Goal: Information Seeking & Learning: Learn about a topic

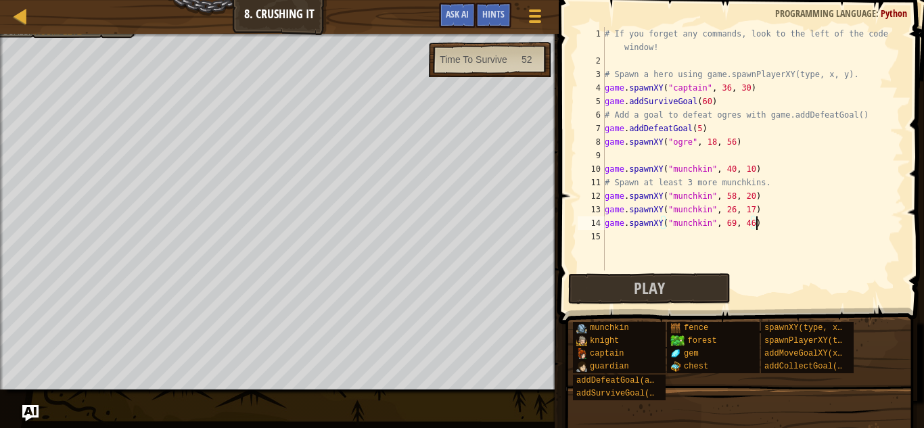
scroll to position [6, 0]
click at [83, 33] on div "Map Game Development 1 8. Crushing It Game Menu Done Hints Ask AI" at bounding box center [279, 17] width 559 height 34
click at [85, 37] on div "Spawn a hero. Add a goal to defeat the ogres. Spawn at least 3 more munchkins. …" at bounding box center [60, 2] width 152 height 72
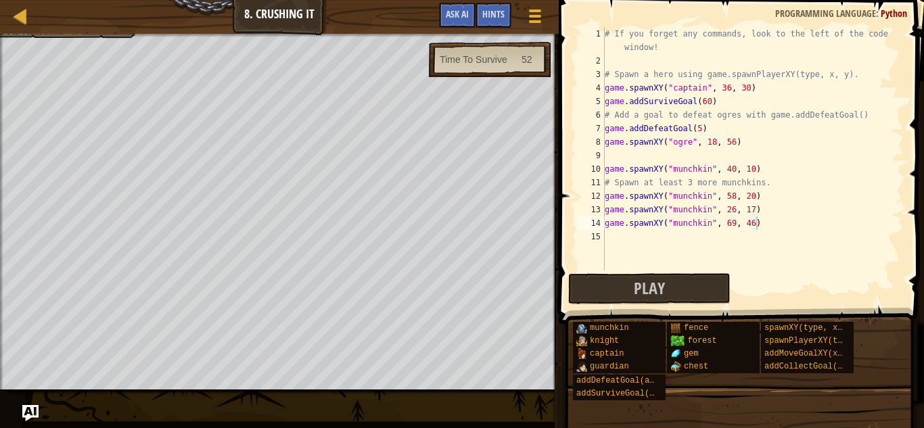
click at [624, 158] on div "# If you forget any commands, look to the left of the code window! # Spawn a he…" at bounding box center [753, 169] width 302 height 284
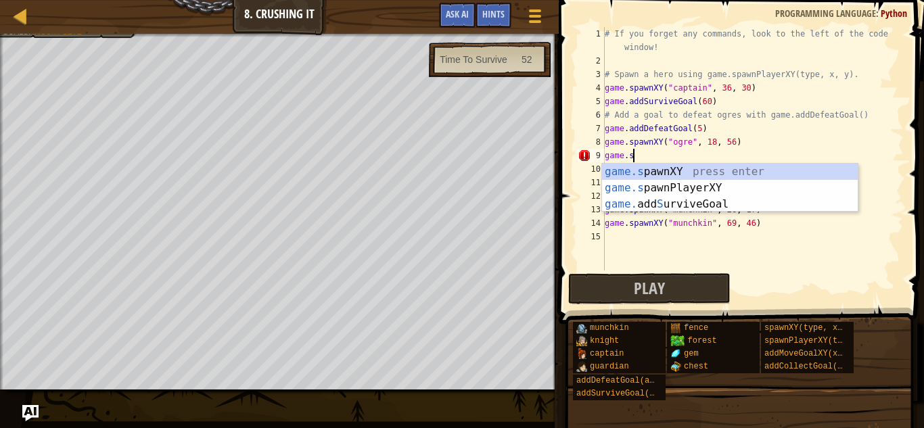
scroll to position [6, 3]
click at [697, 171] on div "game.s pawnXY press enter game.s pawnPlayerXY press enter game. add S urviveGoa…" at bounding box center [730, 204] width 256 height 81
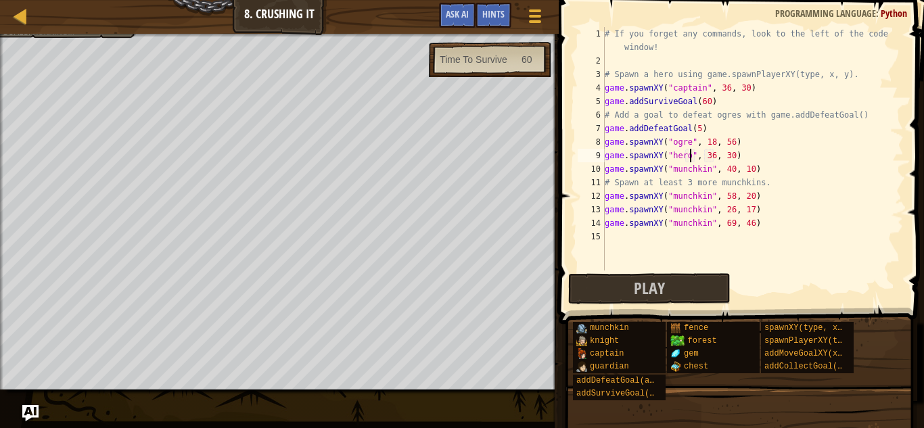
scroll to position [6, 12]
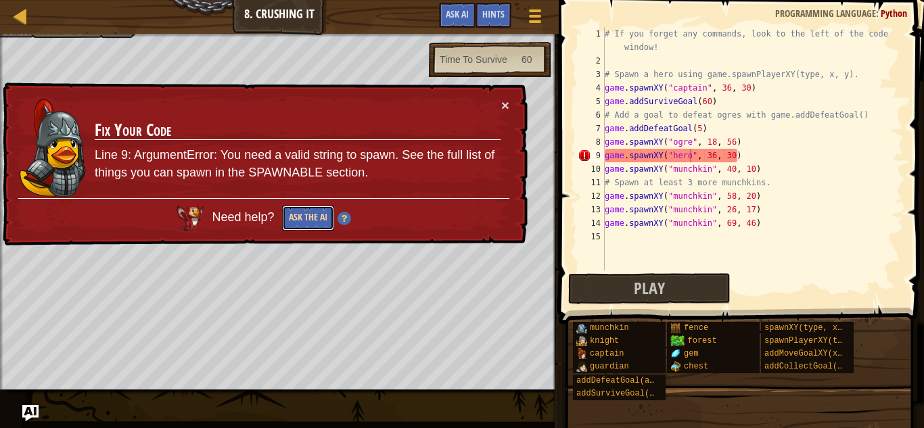
click at [300, 212] on button "Ask the AI" at bounding box center [308, 218] width 52 height 25
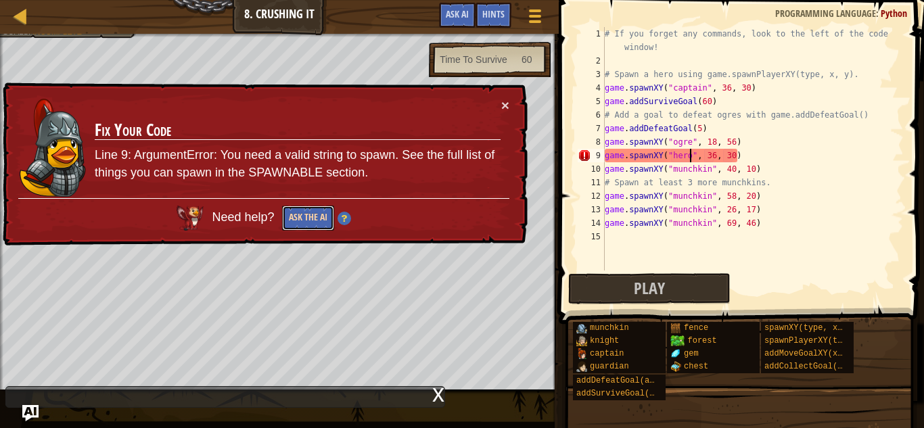
click at [302, 218] on button "Ask the AI" at bounding box center [308, 218] width 52 height 25
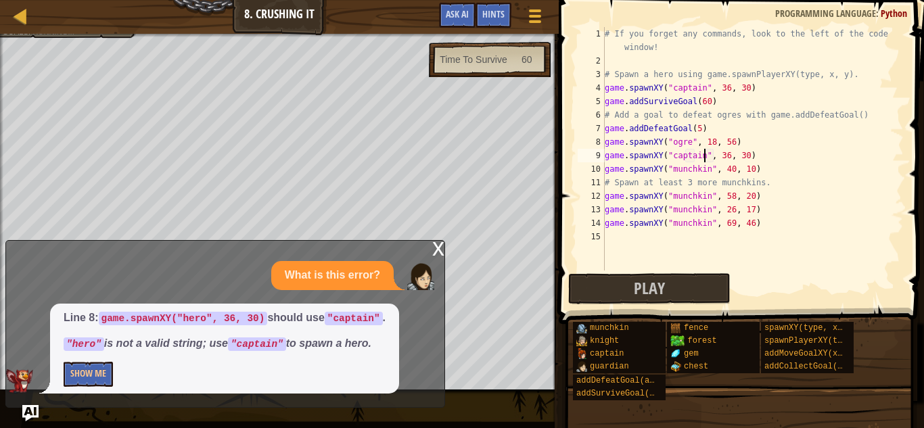
scroll to position [6, 14]
click at [671, 290] on button "Play" at bounding box center [649, 288] width 162 height 31
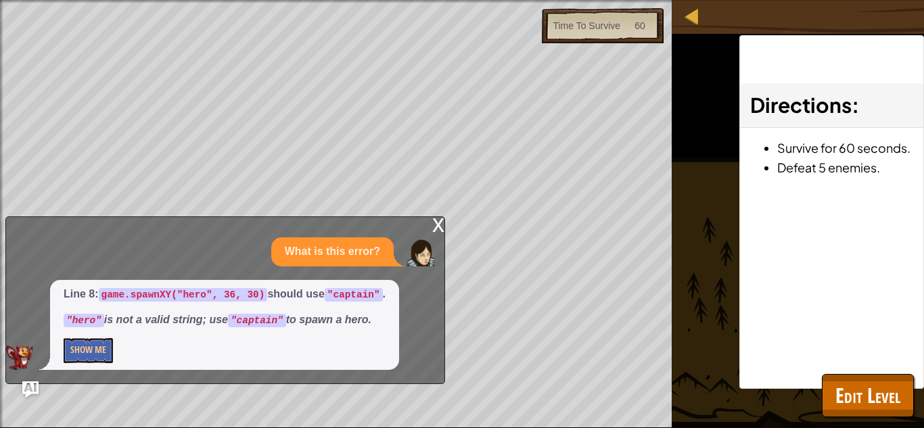
click at [436, 225] on div "x" at bounding box center [438, 224] width 12 height 14
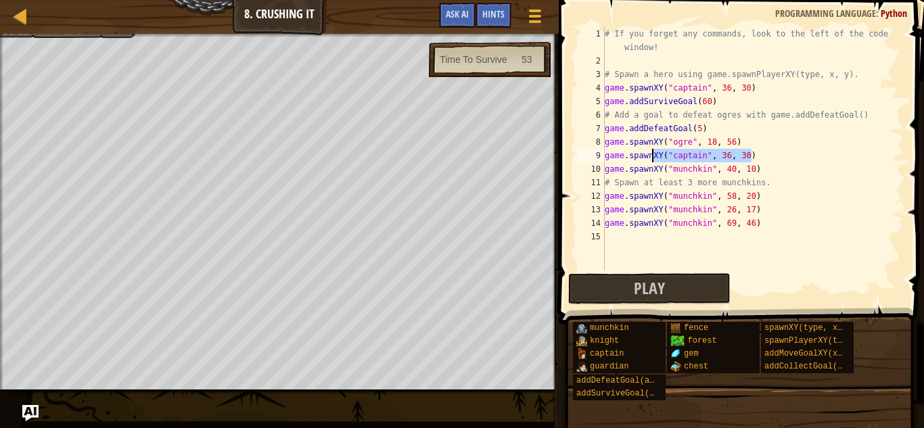
drag, startPoint x: 759, startPoint y: 158, endPoint x: 651, endPoint y: 160, distance: 107.6
click at [651, 160] on div "# If you forget any commands, look to the left of the code window! # Spawn a he…" at bounding box center [753, 169] width 302 height 284
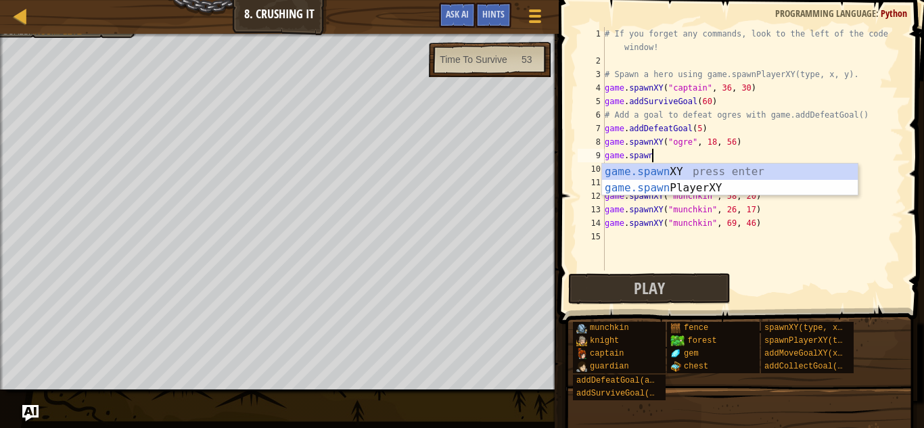
scroll to position [6, 6]
click at [686, 191] on div "game.spawn XY press enter game.spawn PlayerXY press enter" at bounding box center [730, 196] width 256 height 65
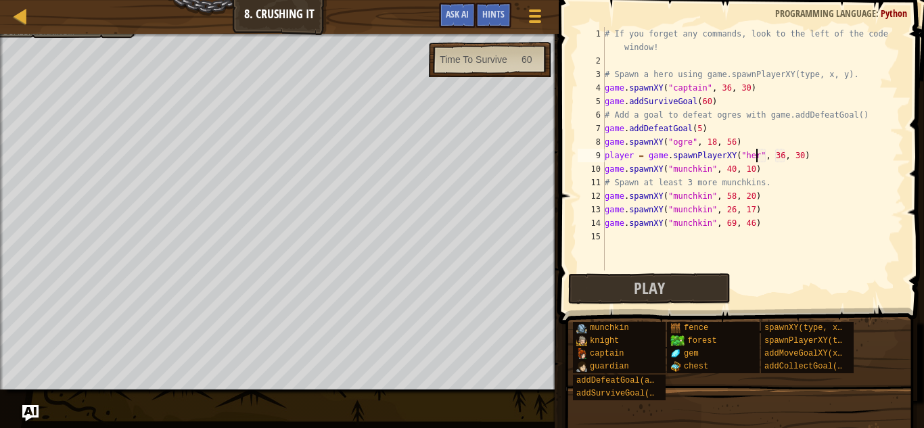
scroll to position [6, 22]
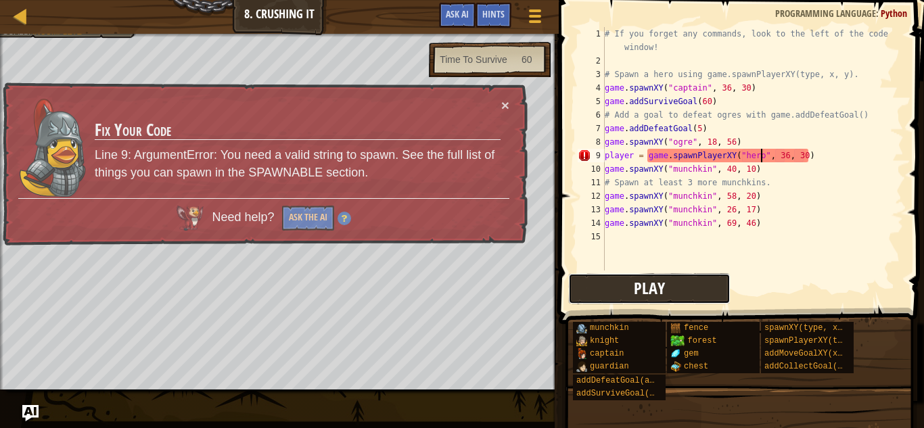
click at [633, 282] on button "Play" at bounding box center [649, 288] width 162 height 31
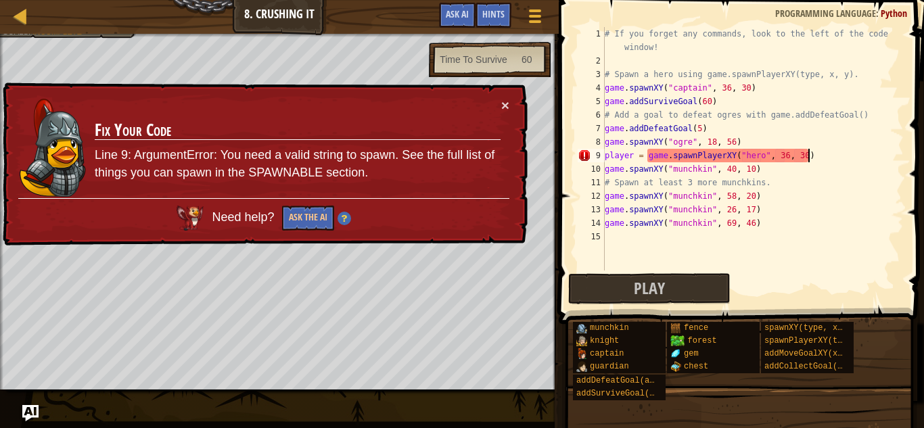
click at [818, 157] on div "# If you forget any commands, look to the left of the code window! # Spawn a he…" at bounding box center [753, 169] width 302 height 284
drag, startPoint x: 644, startPoint y: 158, endPoint x: 606, endPoint y: 159, distance: 37.9
click at [606, 159] on div "# If you forget any commands, look to the left of the code window! # Spawn a he…" at bounding box center [753, 169] width 302 height 284
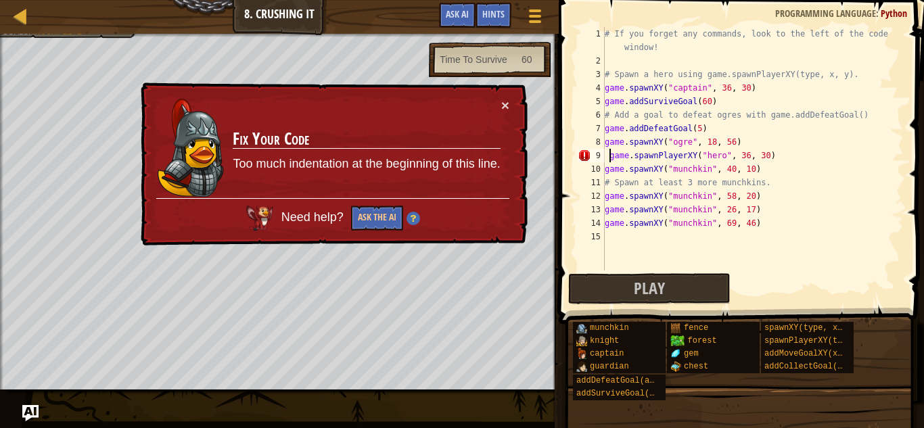
click at [609, 153] on div "# If you forget any commands, look to the left of the code window! # Spawn a he…" at bounding box center [753, 169] width 302 height 284
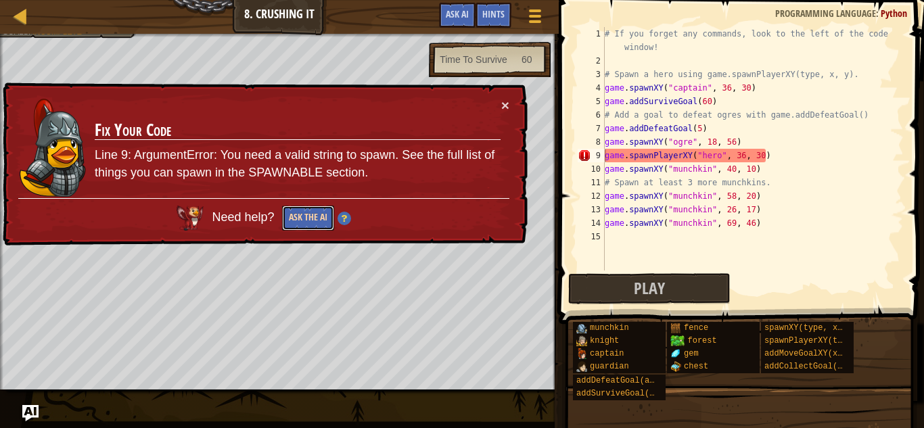
click at [316, 223] on button "Ask the AI" at bounding box center [309, 217] width 53 height 26
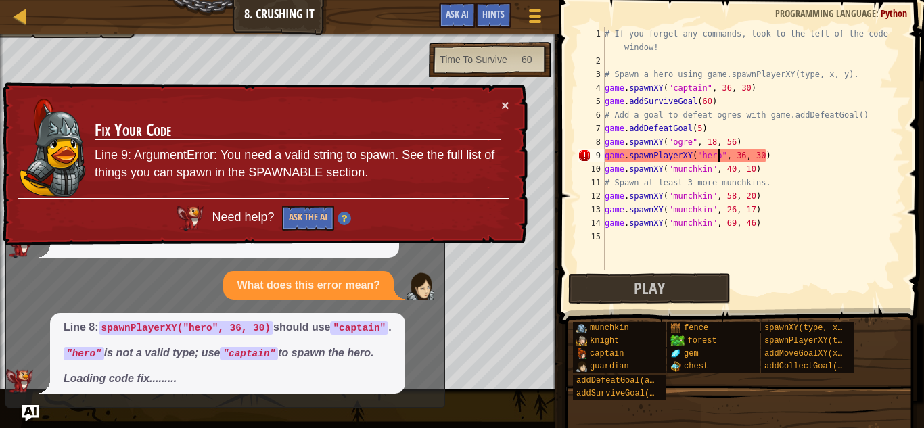
click at [718, 156] on div "# If you forget any commands, look to the left of the code window! # Spawn a he…" at bounding box center [753, 169] width 302 height 284
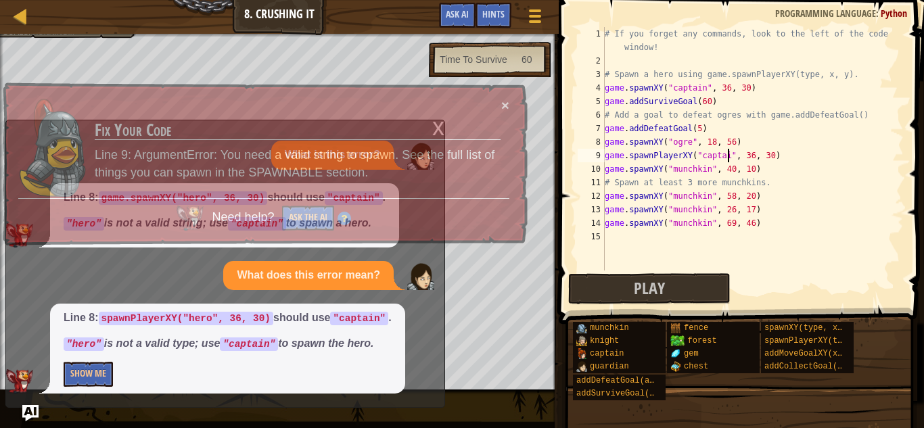
scroll to position [6, 18]
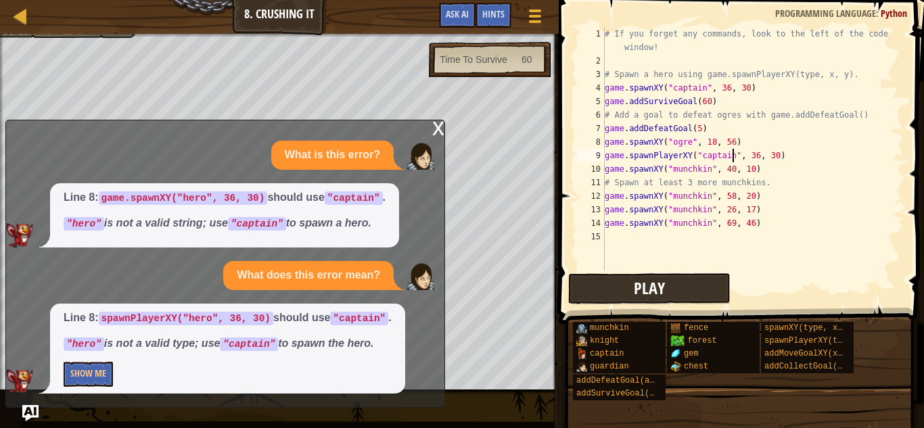
type textarea "game.spawnPlayerXY("captain", 36, 30)"
click at [662, 291] on span "Play" at bounding box center [649, 288] width 31 height 22
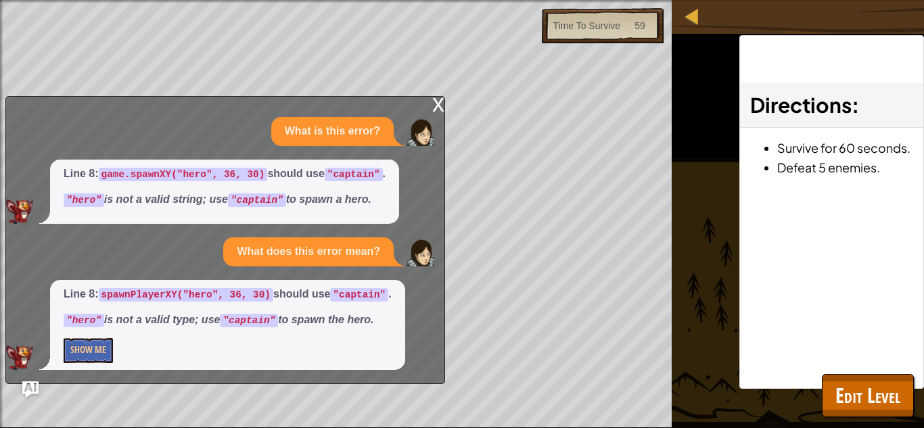
click at [438, 107] on div "x" at bounding box center [438, 104] width 12 height 14
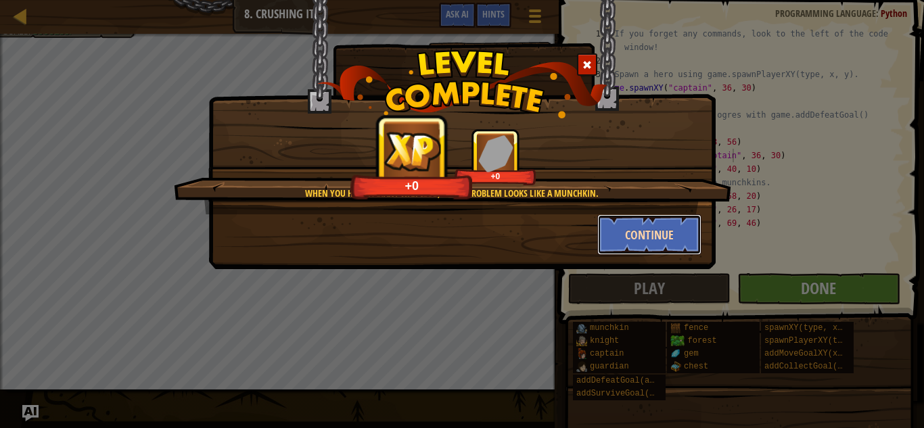
click at [686, 233] on button "Continue" at bounding box center [649, 234] width 105 height 41
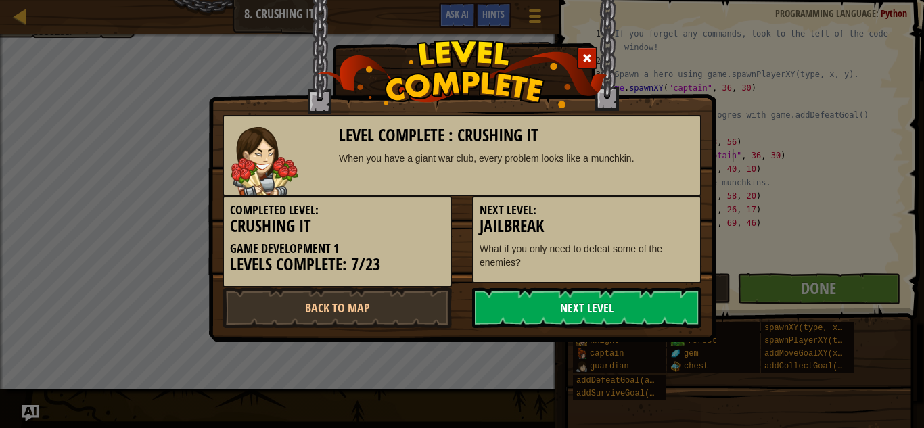
click at [630, 308] on link "Next Level" at bounding box center [586, 307] width 229 height 41
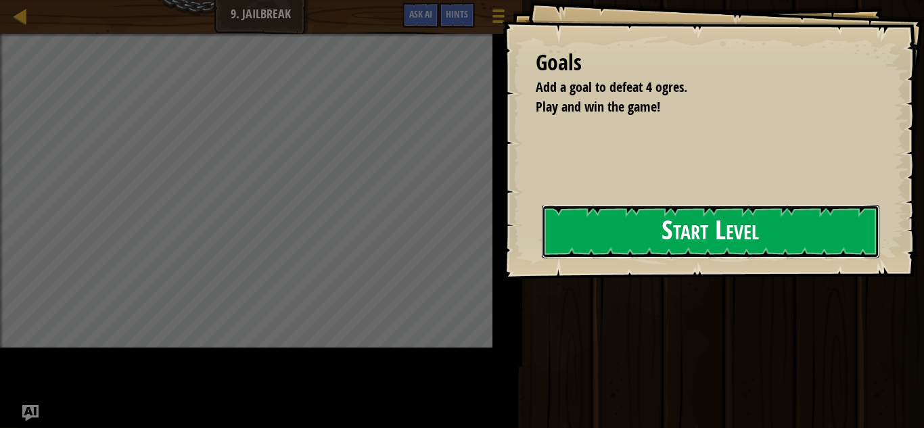
click at [542, 249] on button "Start Level" at bounding box center [711, 231] width 338 height 53
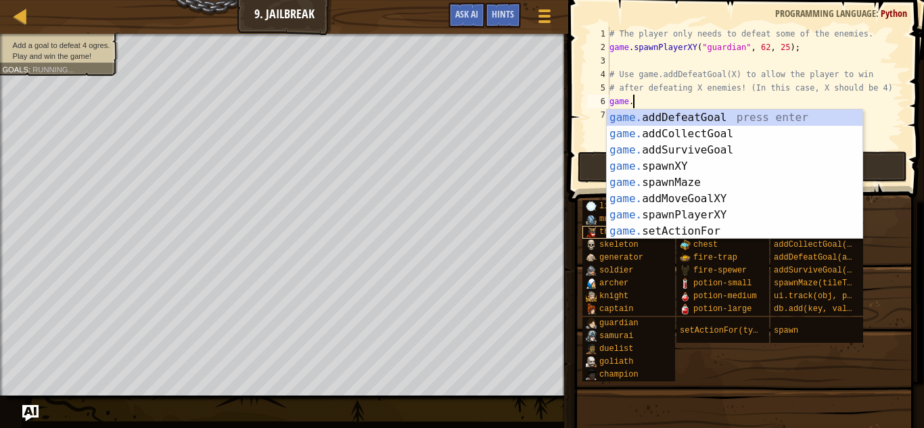
type textarea "[DOMAIN_NAME]"
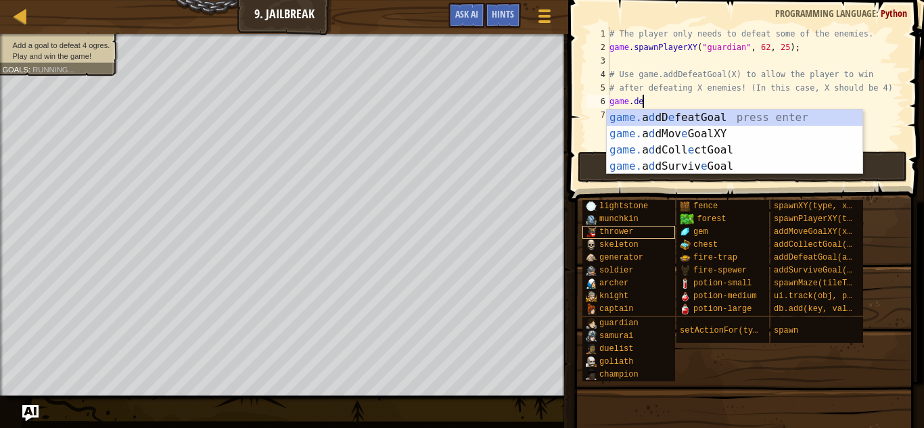
scroll to position [6, 4]
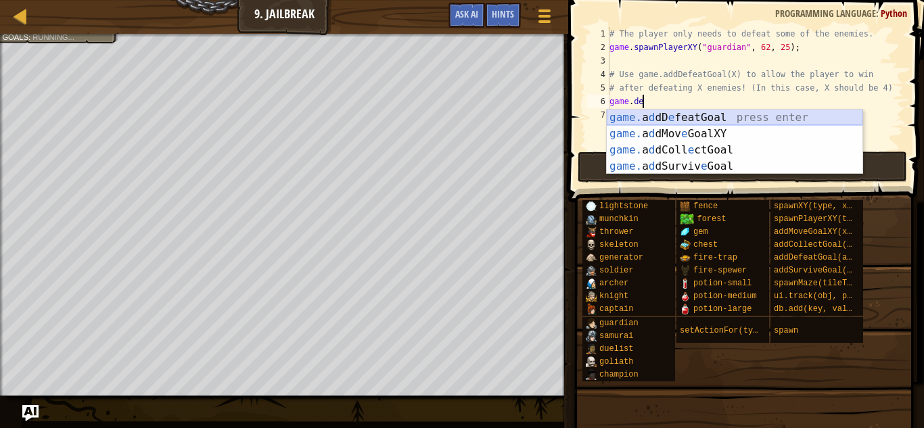
click at [714, 115] on div "game. a d dD e featGoal press enter game. a d dMov e GoalXY press enter game. a…" at bounding box center [735, 158] width 256 height 97
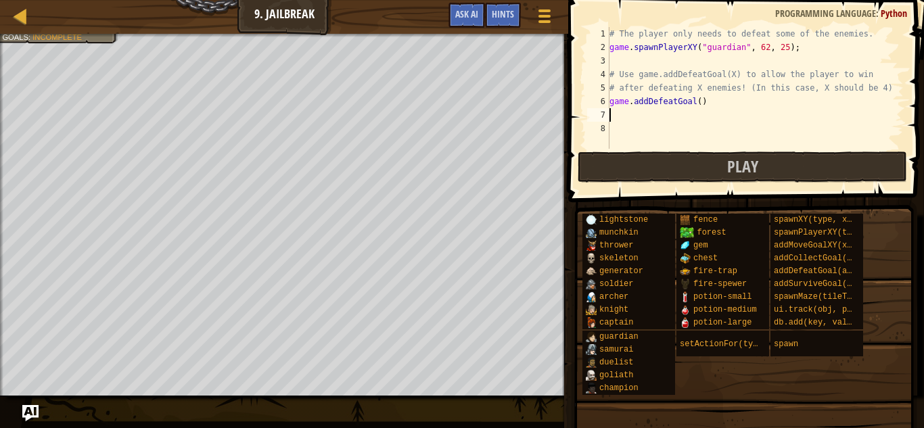
scroll to position [6, 0]
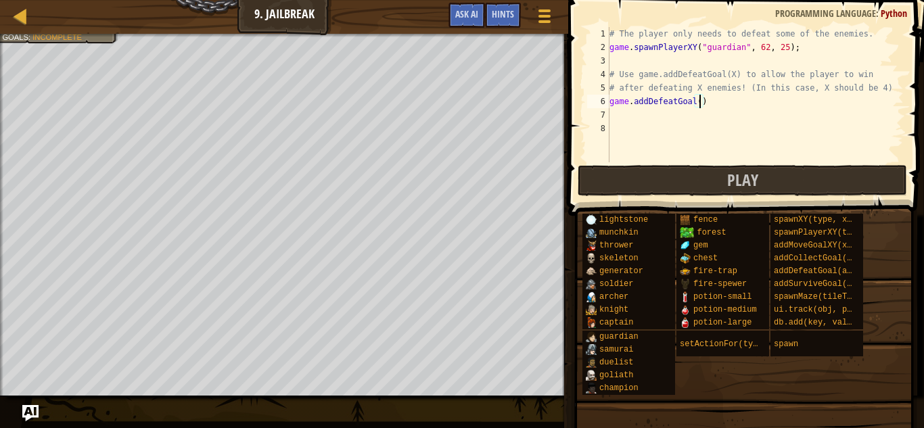
click at [699, 104] on div "# The player only needs to defeat some of the enemies. game . spawnPlayerXY ( "…" at bounding box center [755, 108] width 297 height 162
type textarea "game.addDefeatGoal(4)"
click at [687, 175] on button "Play" at bounding box center [742, 180] width 329 height 31
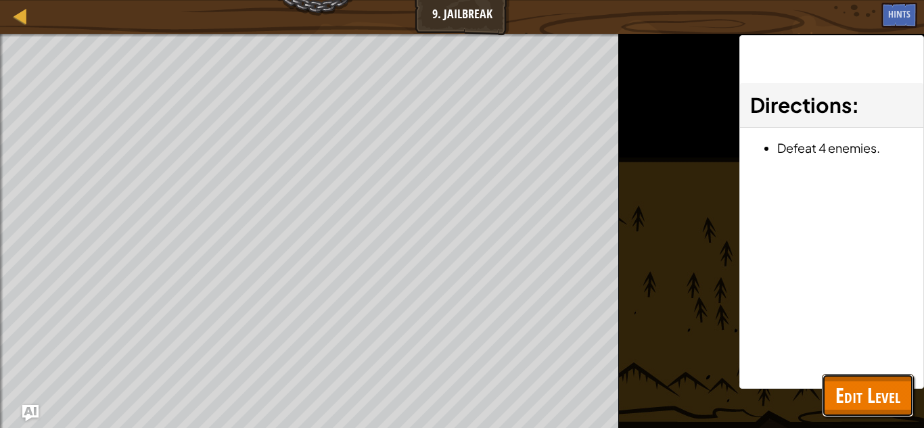
click at [896, 402] on span "Edit Level" at bounding box center [867, 396] width 65 height 28
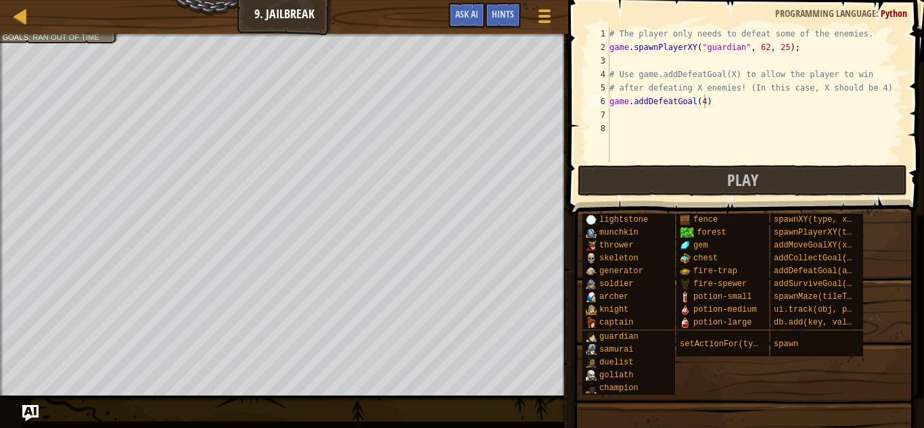
click at [670, 122] on div "# The player only needs to defeat some of the enemies. game . spawnPlayerXY ( "…" at bounding box center [755, 108] width 297 height 162
click at [659, 113] on div "# The player only needs to defeat some of the enemies. game . spawnPlayerXY ( "…" at bounding box center [755, 108] width 297 height 162
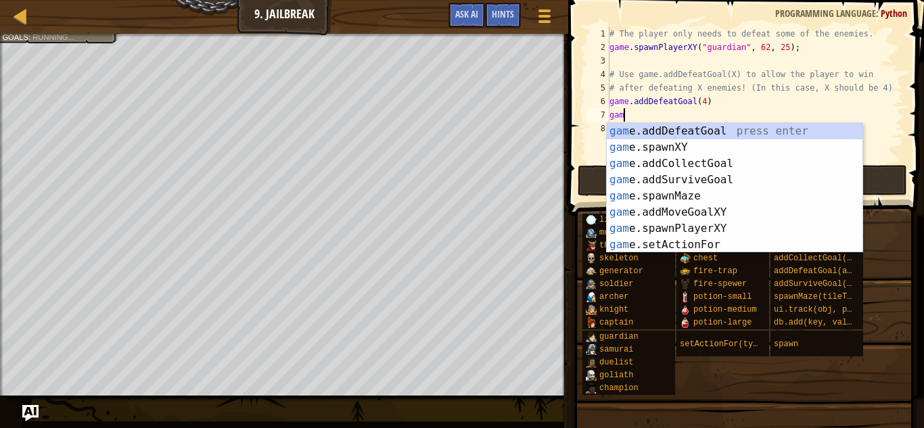
scroll to position [6, 1]
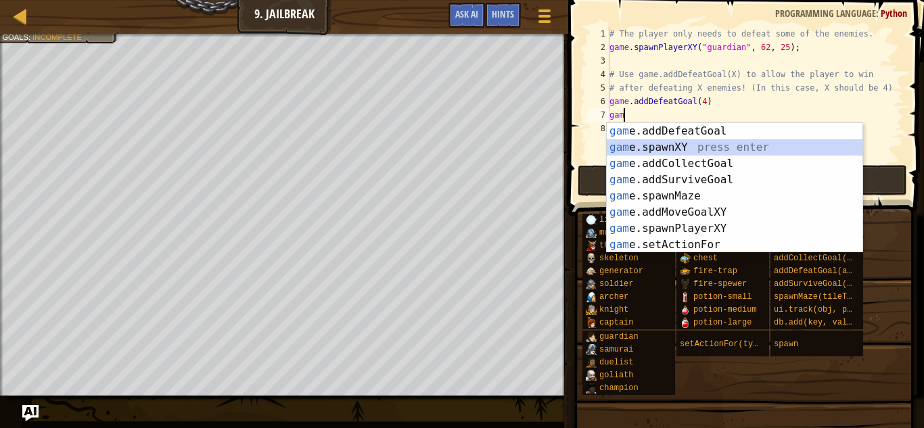
click at [718, 144] on div "gam e.addDefeatGoal press enter gam e.spawnXY press enter gam e.addCollectGoal …" at bounding box center [735, 204] width 256 height 162
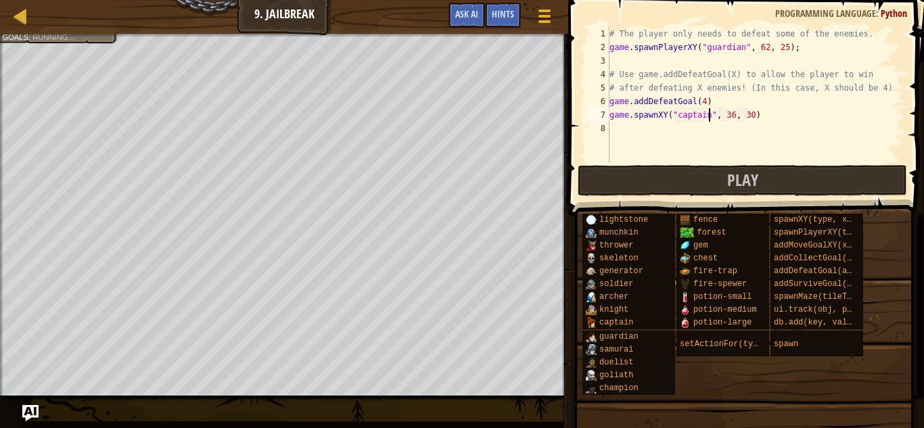
scroll to position [6, 15]
click at [729, 112] on div "# The player only needs to defeat some of the enemies. game . spawnPlayerXY ( "…" at bounding box center [755, 108] width 297 height 162
click at [731, 112] on div "# The player only needs to defeat some of the enemies. game . spawnPlayerXY ( "…" at bounding box center [755, 108] width 297 height 162
click at [749, 120] on div "# The player only needs to defeat some of the enemies. game . spawnPlayerXY ( "…" at bounding box center [755, 108] width 297 height 162
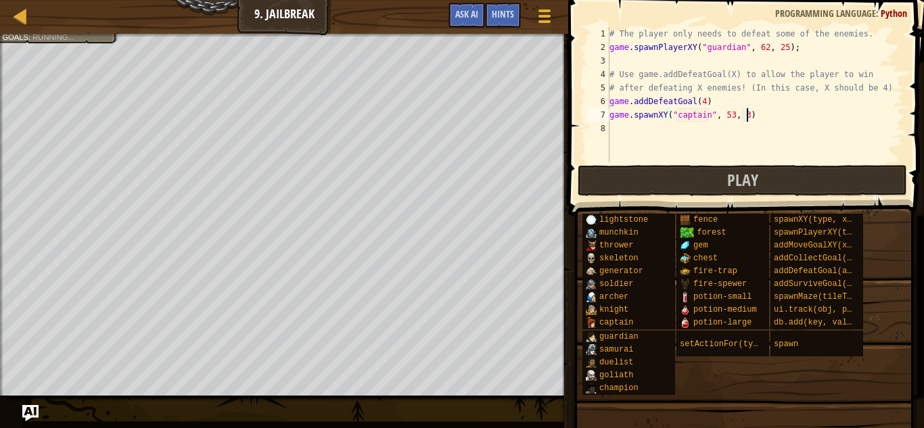
type textarea "game.spawnXY("captain", 53, 38)"
click at [676, 126] on div "# The player only needs to defeat some of the enemies. game . spawnPlayerXY ( "…" at bounding box center [755, 108] width 297 height 162
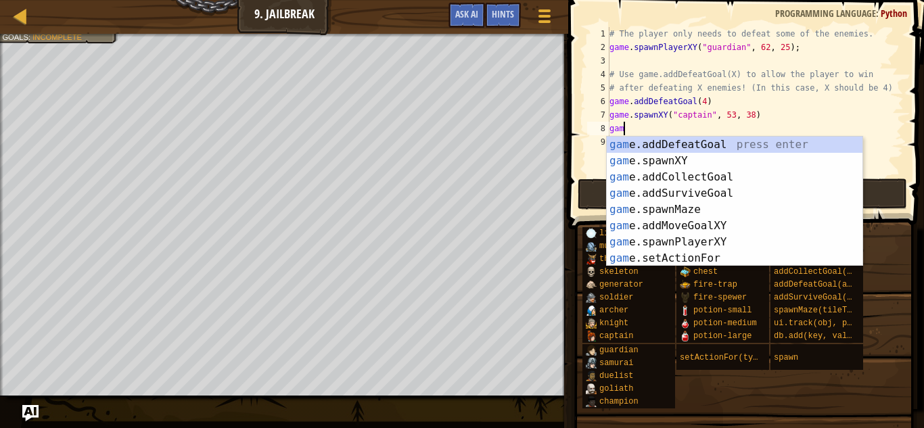
scroll to position [6, 1]
click at [691, 161] on div "gam e.addDefeatGoal press enter gam e.spawnXY press enter gam e.addCollectGoal …" at bounding box center [735, 218] width 256 height 162
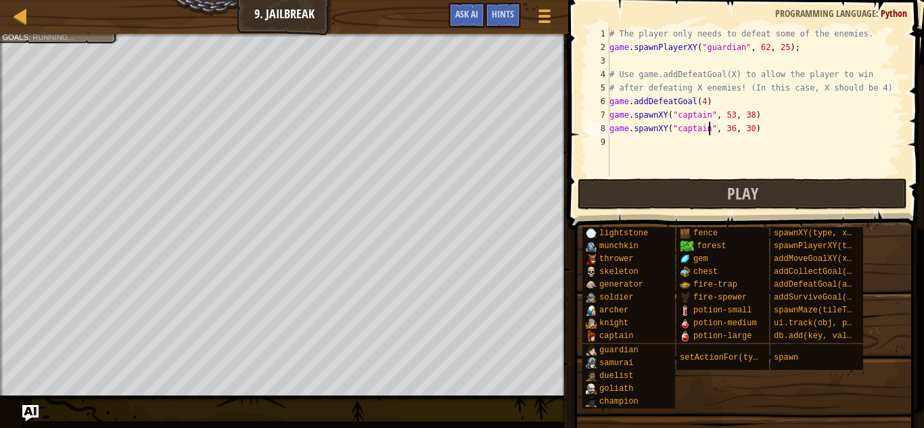
scroll to position [6, 15]
click at [731, 133] on div "# The player only needs to defeat some of the enemies. game . spawnPlayerXY ( "…" at bounding box center [755, 115] width 297 height 176
click at [750, 133] on div "# The player only needs to defeat some of the enemies. game . spawnPlayerXY ( "…" at bounding box center [755, 115] width 297 height 176
type textarea "game.spawnXY("captain", 65, 55)"
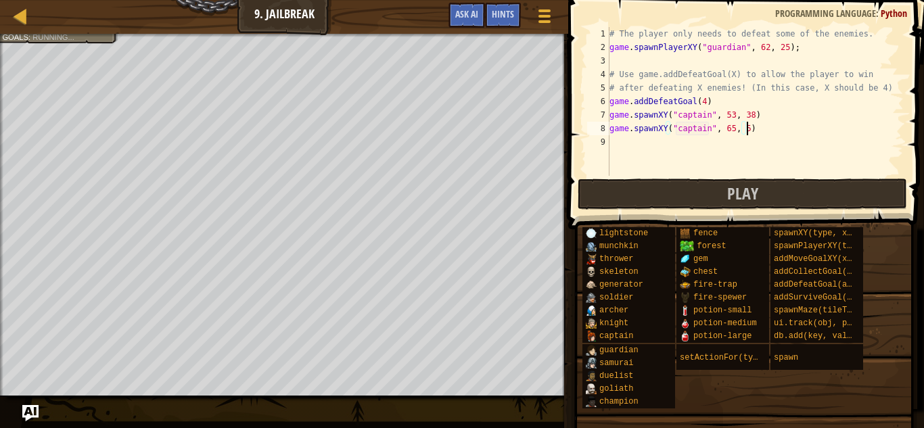
scroll to position [6, 20]
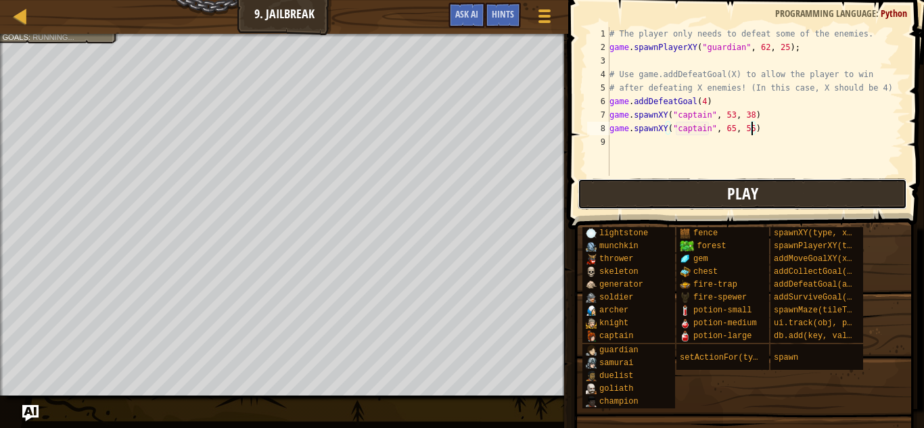
click at [744, 199] on span "Play" at bounding box center [742, 194] width 31 height 22
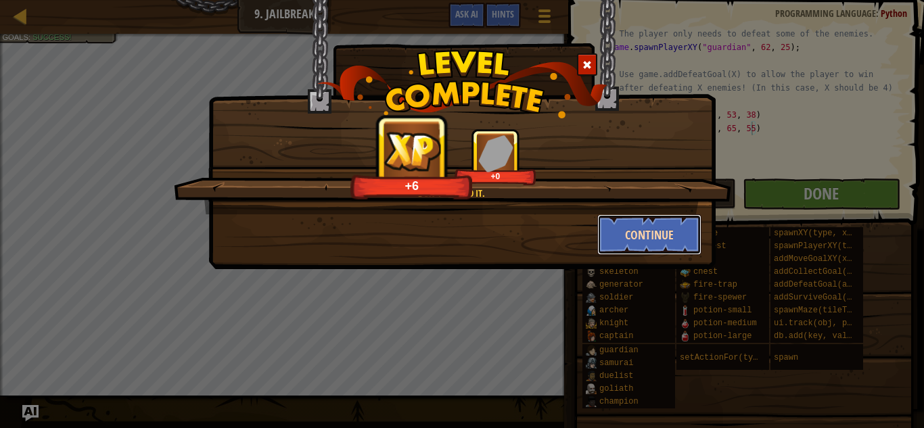
click at [668, 228] on button "Continue" at bounding box center [649, 234] width 105 height 41
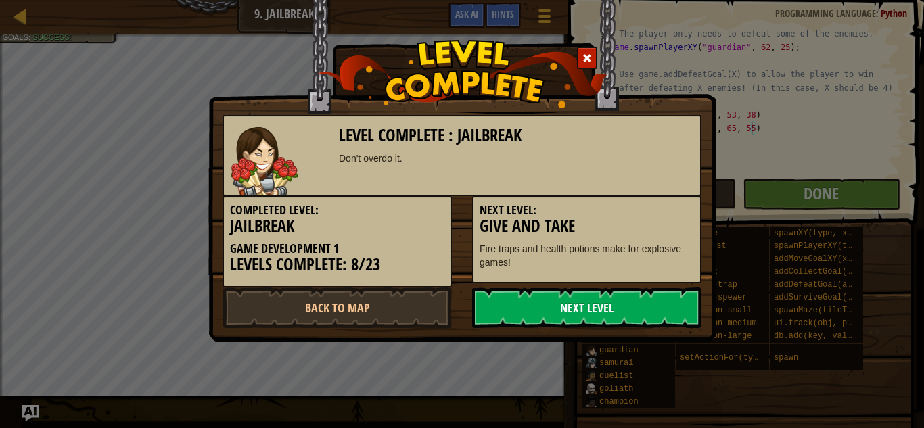
click at [647, 295] on link "Next Level" at bounding box center [586, 307] width 229 height 41
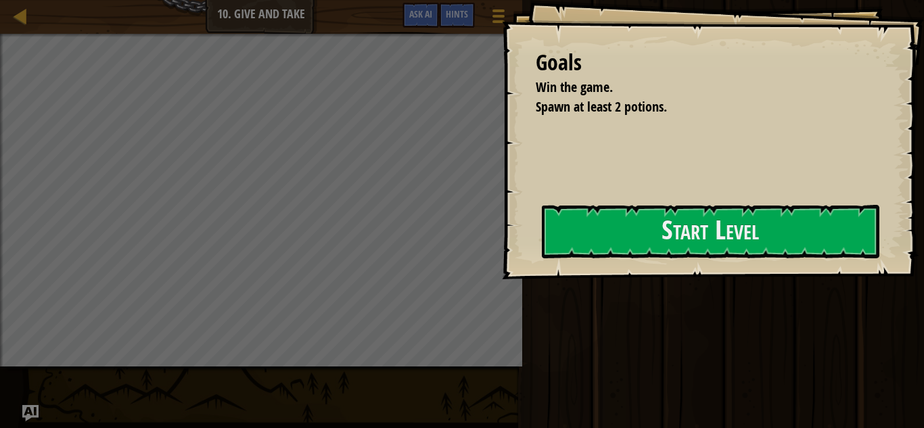
click at [870, 164] on div "Goals Win the game. Spawn at least 2 potions. Start Level Error loading from se…" at bounding box center [713, 139] width 422 height 279
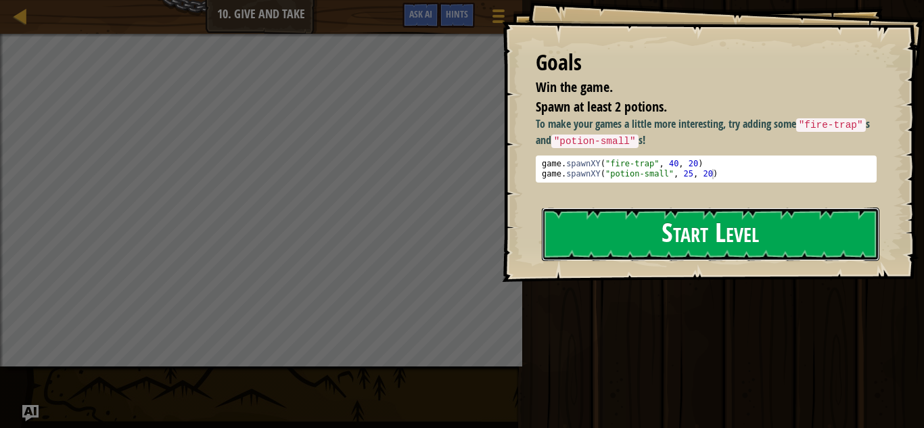
click at [628, 232] on button "Start Level" at bounding box center [711, 234] width 338 height 53
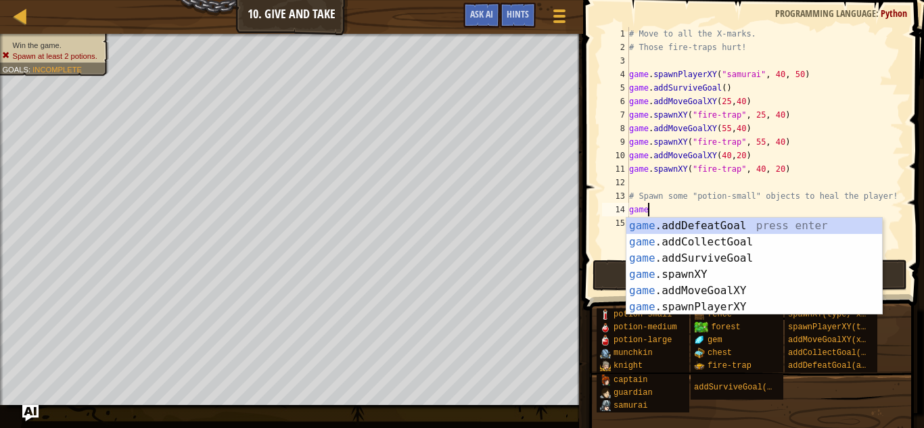
scroll to position [6, 2]
click at [736, 273] on div "game .addDefeatGoal press enter game .addCollectGoal press enter game .addSurvi…" at bounding box center [754, 283] width 256 height 130
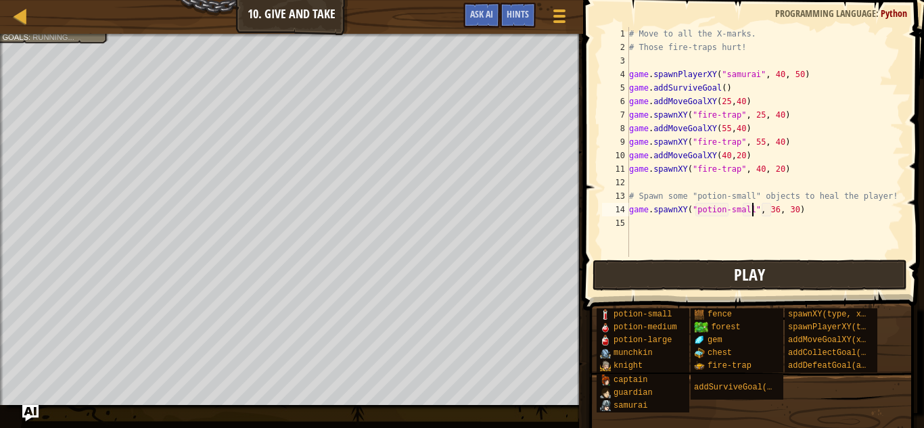
scroll to position [6, 18]
type textarea "game.spawnXY("potion-small", 36, 30)"
click at [704, 273] on button "Play" at bounding box center [750, 275] width 315 height 31
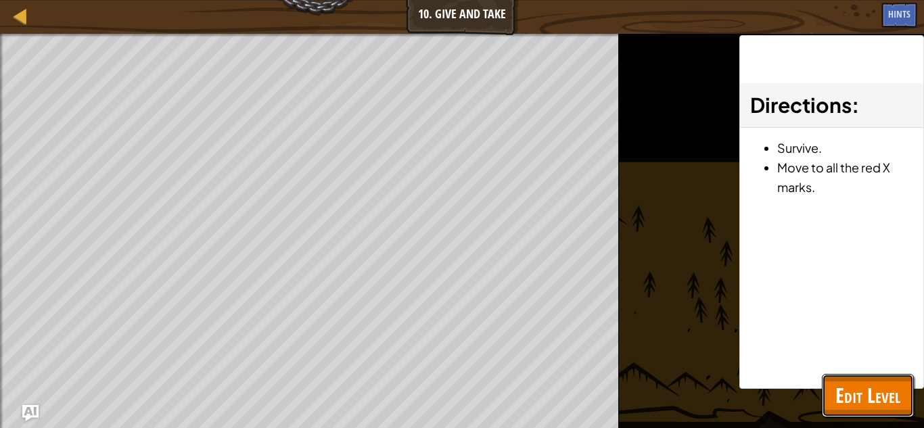
click at [849, 400] on span "Edit Level" at bounding box center [867, 396] width 65 height 28
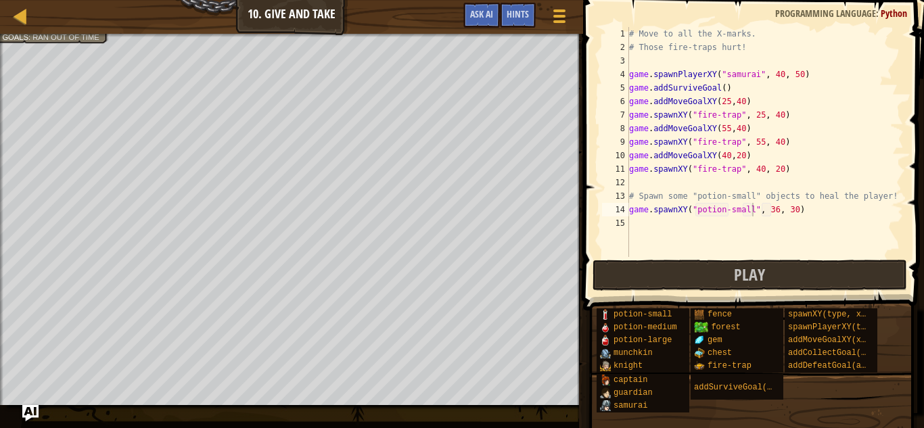
click at [640, 220] on div "# Move to all the X-marks. # Those fire-traps hurt! game . spawnPlayerXY ( "sam…" at bounding box center [764, 155] width 277 height 257
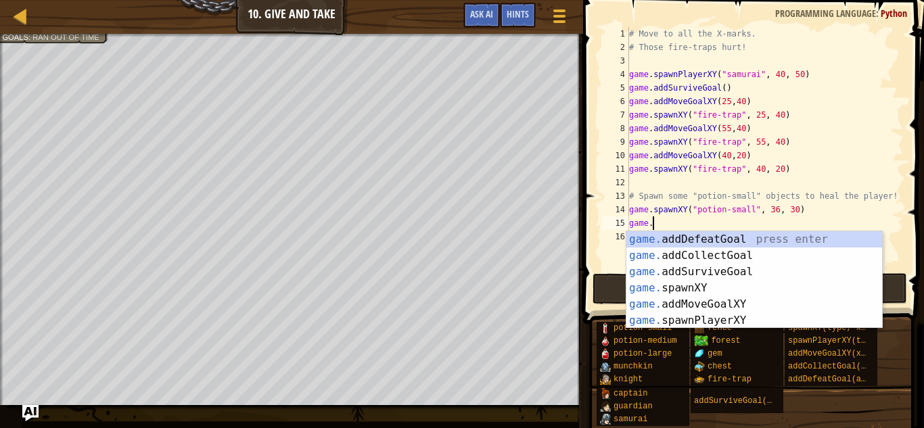
scroll to position [6, 3]
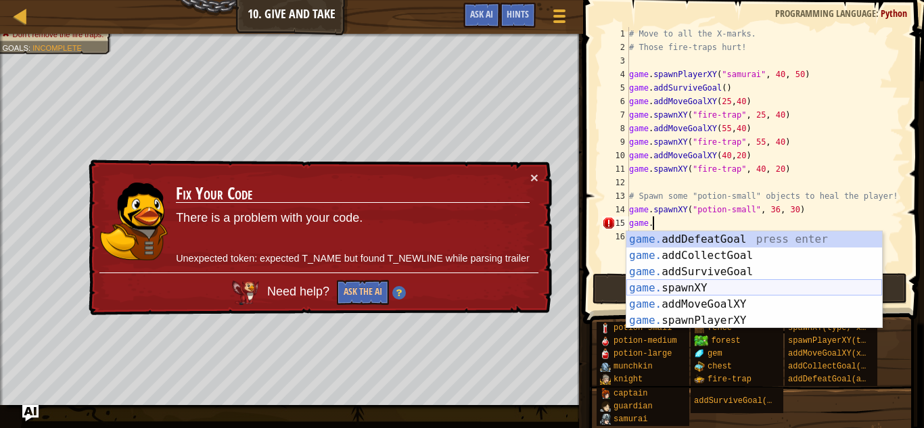
click at [666, 283] on div "game. addDefeatGoal press enter game. addCollectGoal press enter game. addSurvi…" at bounding box center [754, 296] width 256 height 130
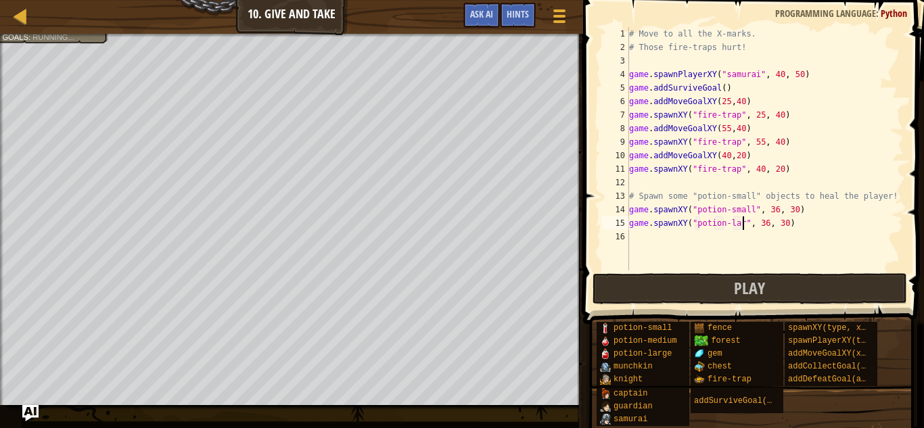
scroll to position [6, 18]
click at [646, 281] on button "Play" at bounding box center [750, 288] width 315 height 31
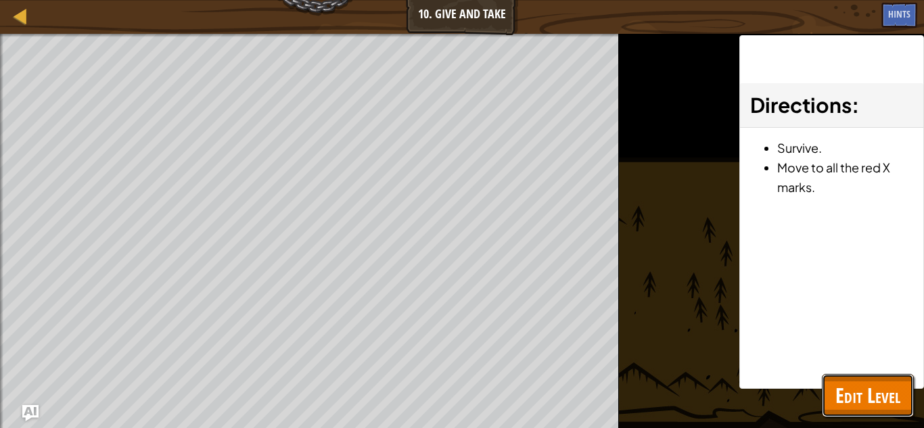
click at [851, 389] on span "Edit Level" at bounding box center [867, 396] width 65 height 28
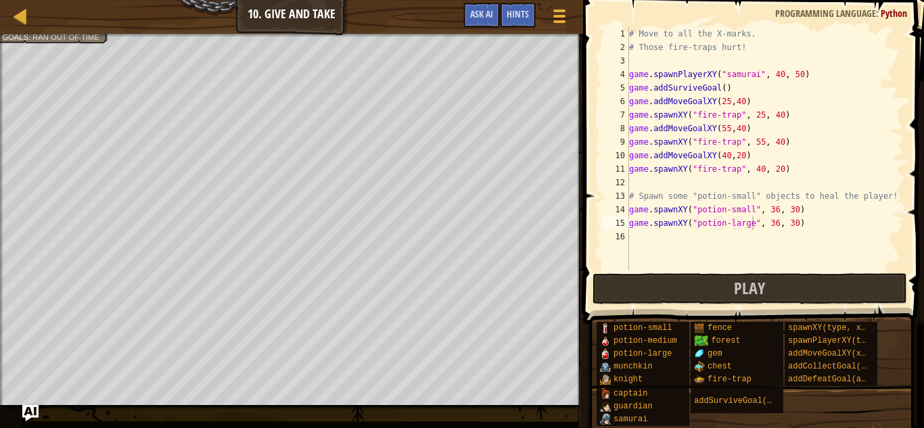
click at [795, 227] on div "# Move to all the X-marks. # Those fire-traps hurt! game . spawnPlayerXY ( "sam…" at bounding box center [764, 162] width 277 height 271
click at [775, 223] on div "# Move to all the X-marks. # Those fire-traps hurt! game . spawnPlayerXY ( "sam…" at bounding box center [764, 162] width 277 height 271
type textarea "game.spawnXY("potion-large", 59, 30)"
click at [806, 285] on button "Play" at bounding box center [750, 288] width 315 height 31
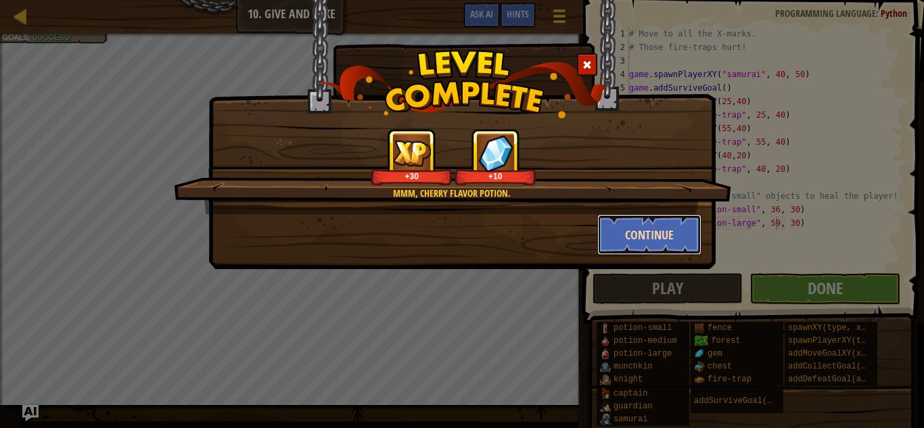
click at [641, 222] on button "Continue" at bounding box center [649, 234] width 105 height 41
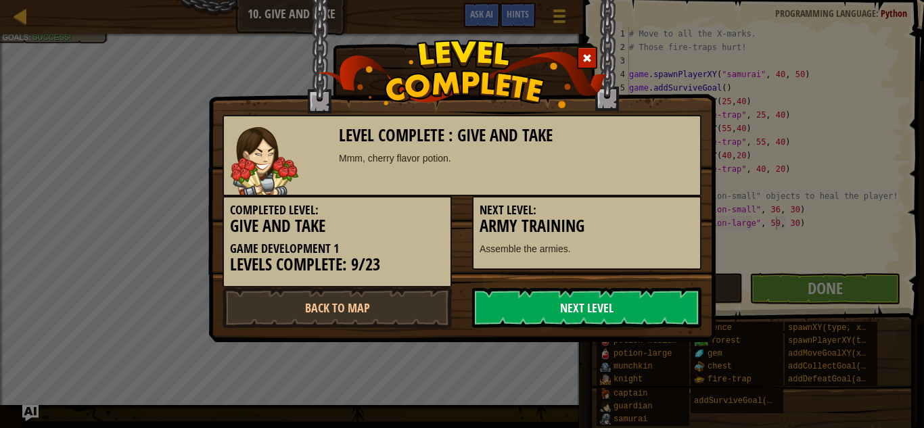
click at [674, 302] on link "Next Level" at bounding box center [586, 307] width 229 height 41
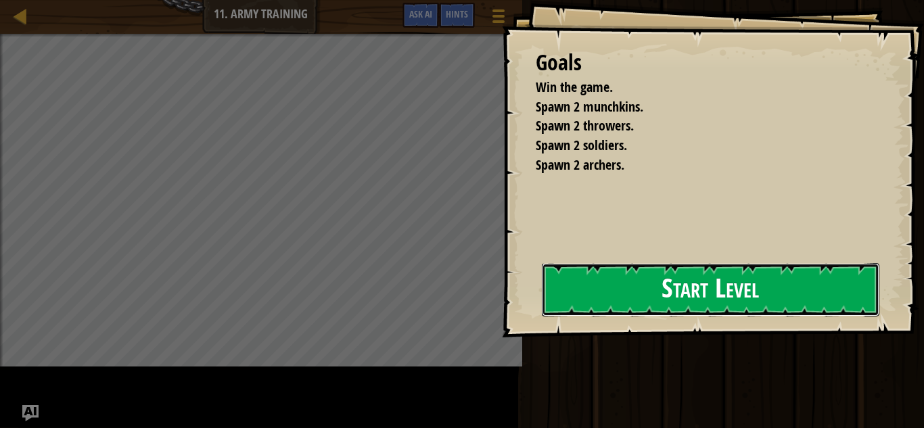
click at [542, 299] on button "Start Level" at bounding box center [711, 289] width 338 height 53
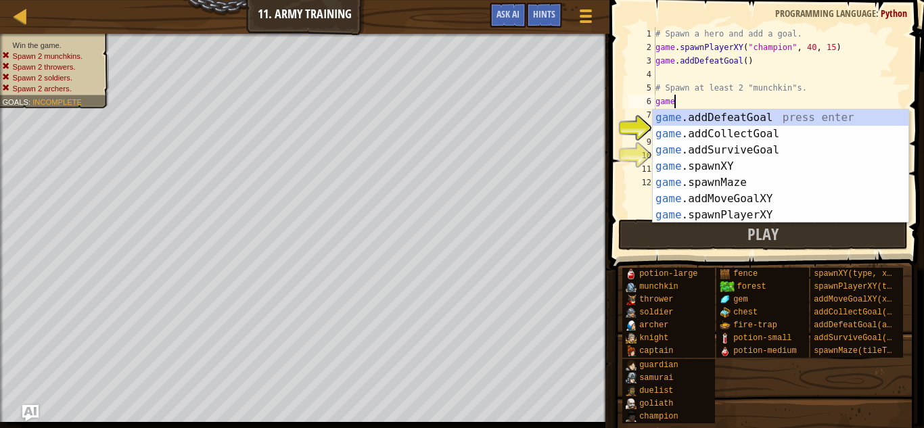
scroll to position [6, 3]
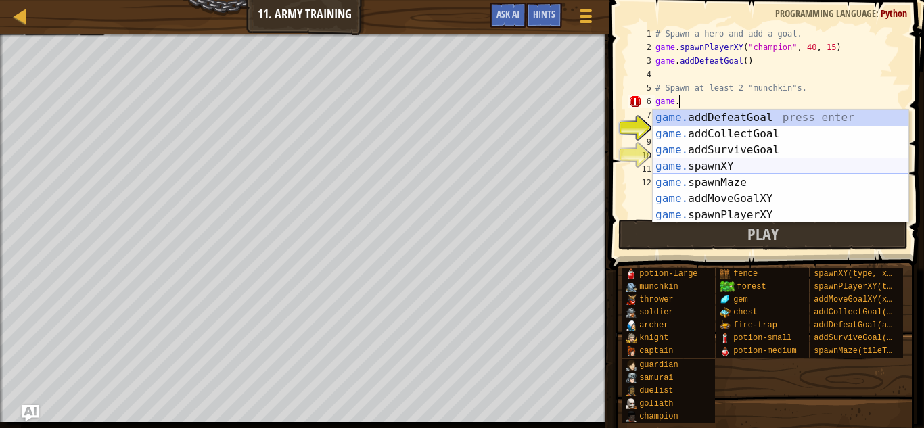
click at [755, 163] on div "game. addDefeatGoal press enter game. addCollectGoal press enter game. addSurvi…" at bounding box center [781, 183] width 256 height 146
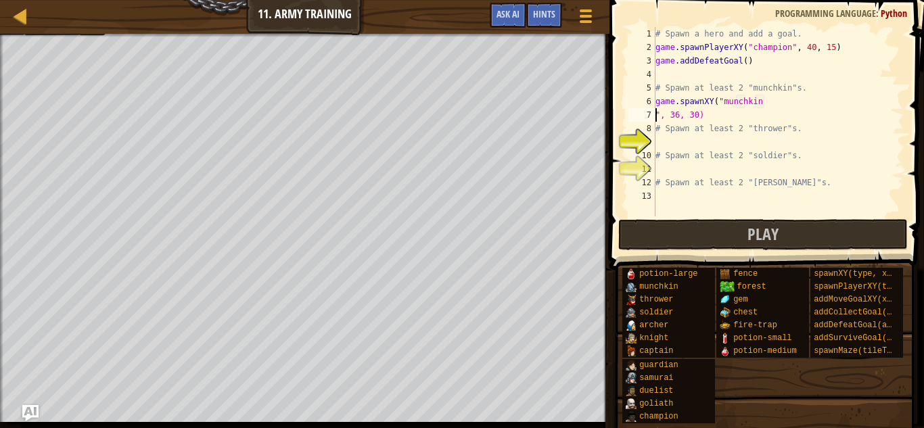
scroll to position [6, 6]
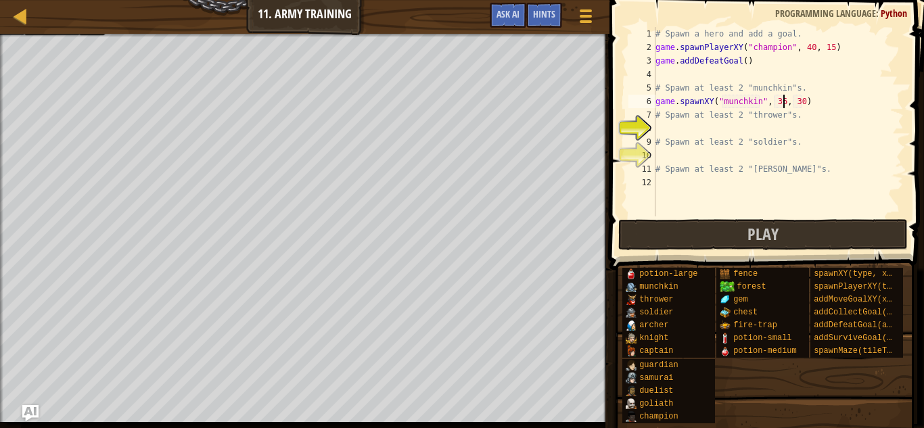
click at [783, 105] on div "# Spawn a hero and add a goal. game . spawnPlayerXY ( "champion" , 40 , 15 ) ga…" at bounding box center [778, 135] width 251 height 216
click at [800, 106] on div "# Spawn a hero and add a goal. game . spawnPlayerXY ( "champion" , 40 , 15 ) ga…" at bounding box center [778, 135] width 251 height 216
type textarea "game.spawnXY("munchkin", 63, 32)"
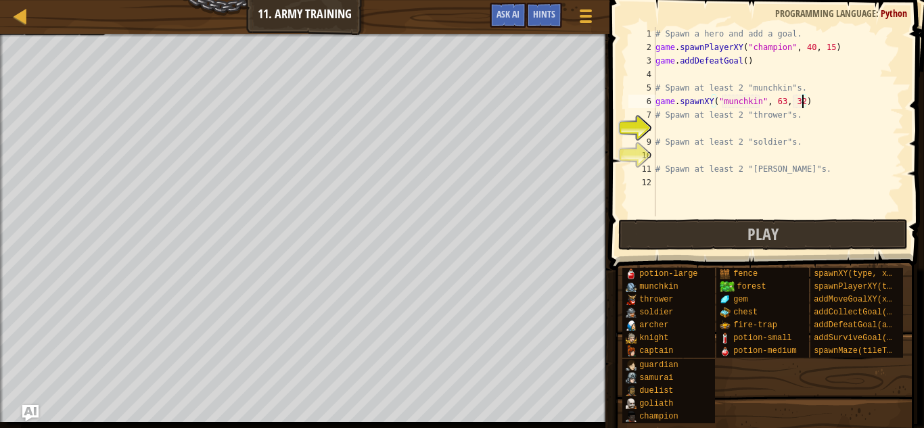
click at [814, 97] on div "# Spawn a hero and add a goal. game . spawnPlayerXY ( "champion" , 40 , 15 ) ga…" at bounding box center [778, 135] width 251 height 216
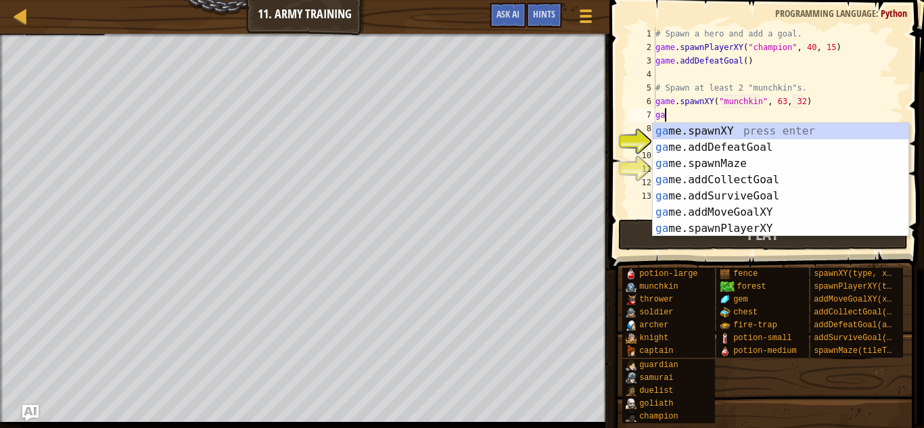
scroll to position [6, 1]
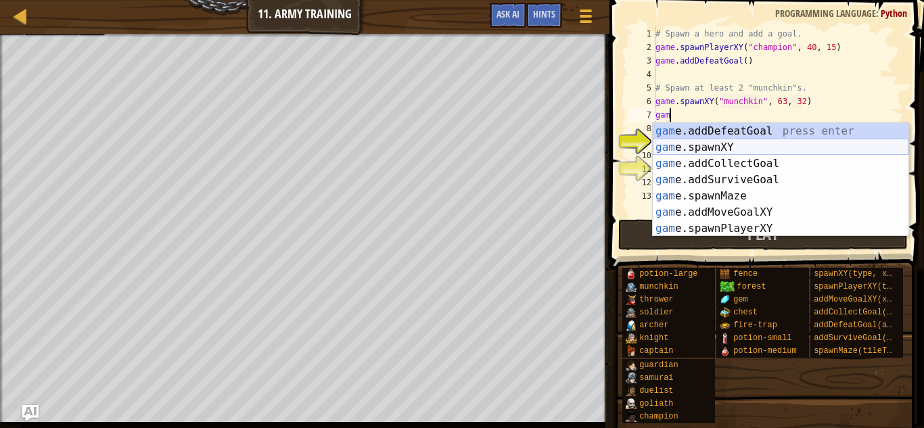
click at [753, 150] on div "gam e.addDefeatGoal press enter gam e.spawnXY press enter gam e.addCollectGoal …" at bounding box center [781, 196] width 256 height 146
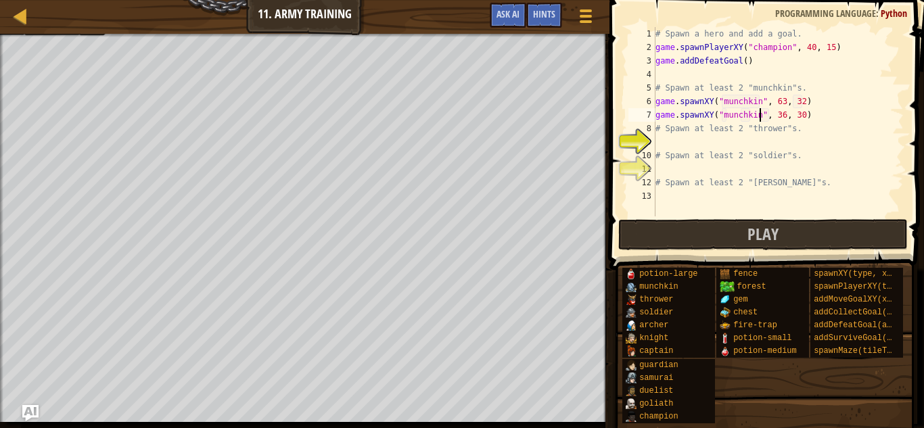
scroll to position [6, 15]
click at [784, 113] on div "# Spawn a hero and add a goal. game . spawnPlayerXY ( "champion" , 40 , 15 ) ga…" at bounding box center [778, 135] width 251 height 216
click at [802, 119] on div "# Spawn a hero and add a goal. game . spawnPlayerXY ( "champion" , 40 , 15 ) ga…" at bounding box center [778, 135] width 251 height 216
type textarea "game.spawnXY("munchkin", 53, 48)"
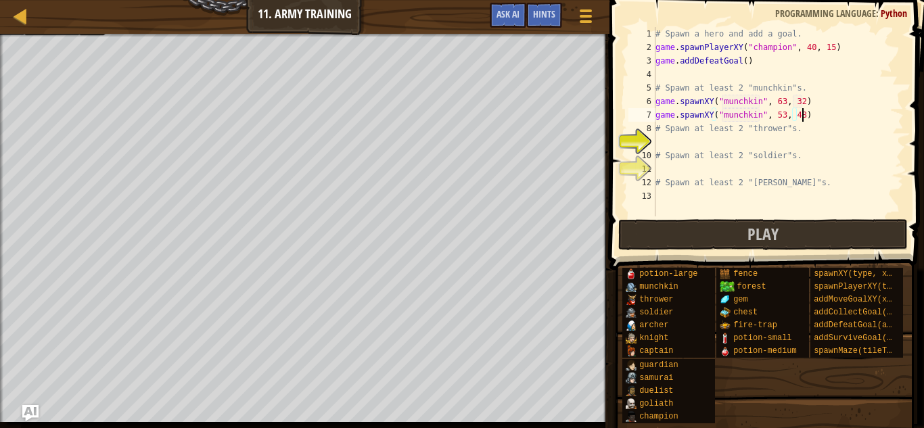
scroll to position [6, 21]
click at [703, 139] on div "# Spawn a hero and add a goal. game . spawnPlayerXY ( "champion" , 40 , 15 ) ga…" at bounding box center [778, 135] width 251 height 216
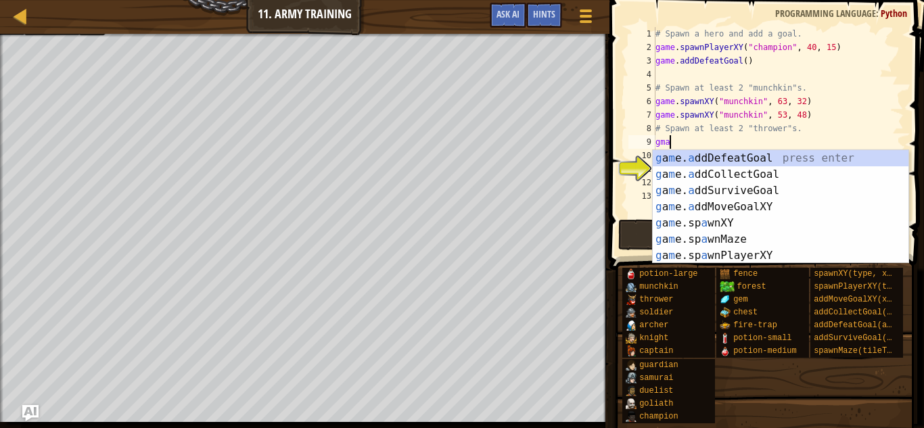
scroll to position [6, 1]
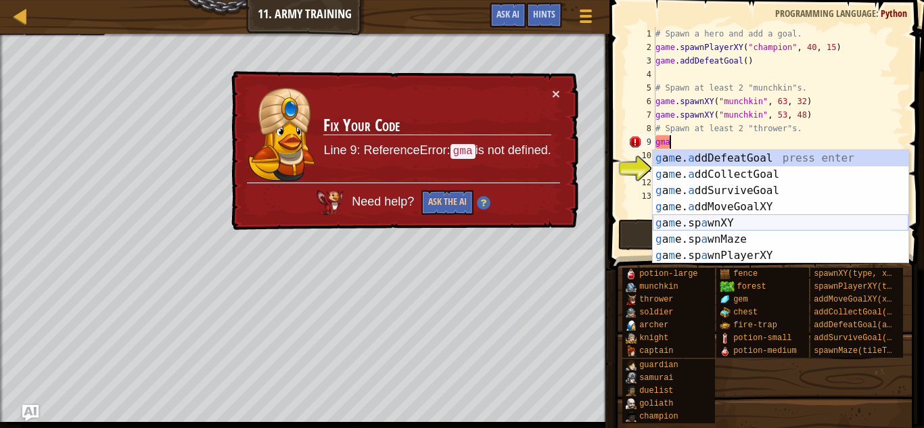
click at [744, 223] on div "g a m e. a ddDefeatGoal press enter g a m e. a ddCollectGoal press enter g a m …" at bounding box center [781, 223] width 256 height 146
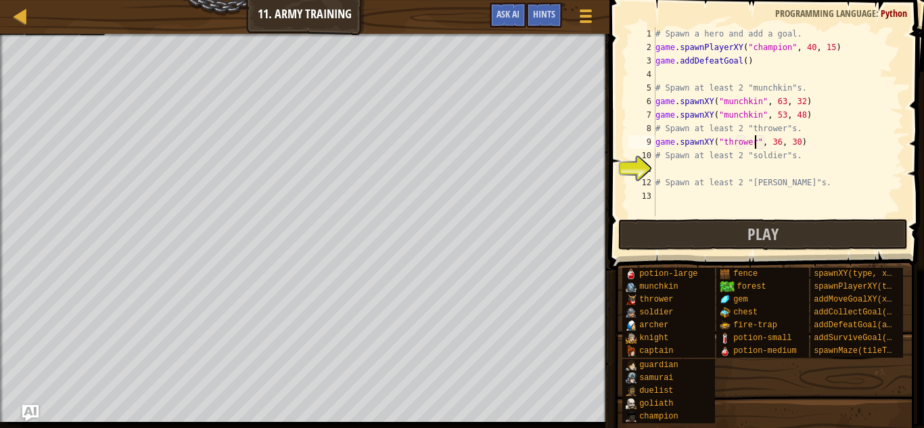
scroll to position [6, 14]
click at [777, 142] on div "# Spawn a hero and add a goal. game . spawnPlayerXY ( "champion" , 40 , 15 ) ga…" at bounding box center [778, 135] width 251 height 216
click at [799, 143] on div "# Spawn a hero and add a goal. game . spawnPlayerXY ( "champion" , 40 , 15 ) ga…" at bounding box center [778, 135] width 251 height 216
type textarea "game.spawnXY("thrower", 37, 52)"
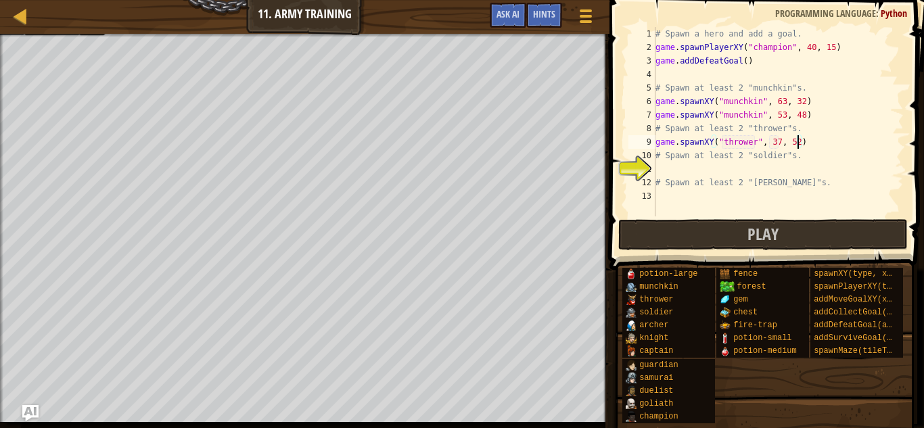
scroll to position [6, 20]
click at [806, 147] on div "# Spawn a hero and add a goal. game . spawnPlayerXY ( "champion" , 40 , 15 ) ga…" at bounding box center [778, 135] width 251 height 216
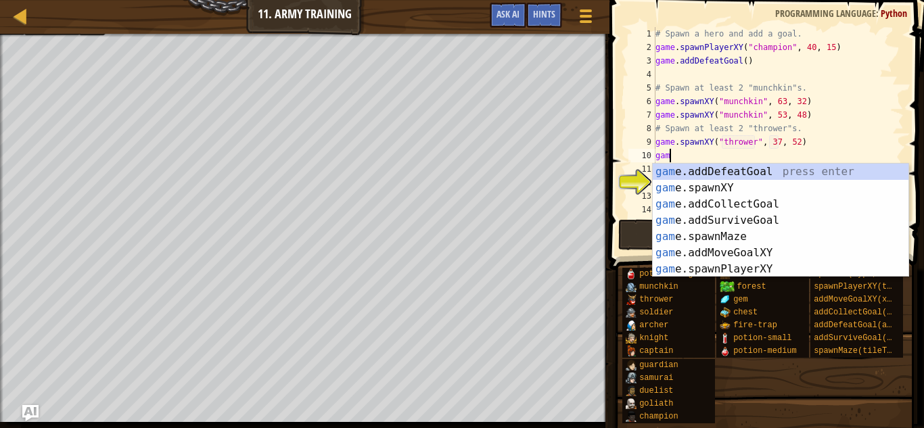
scroll to position [6, 1]
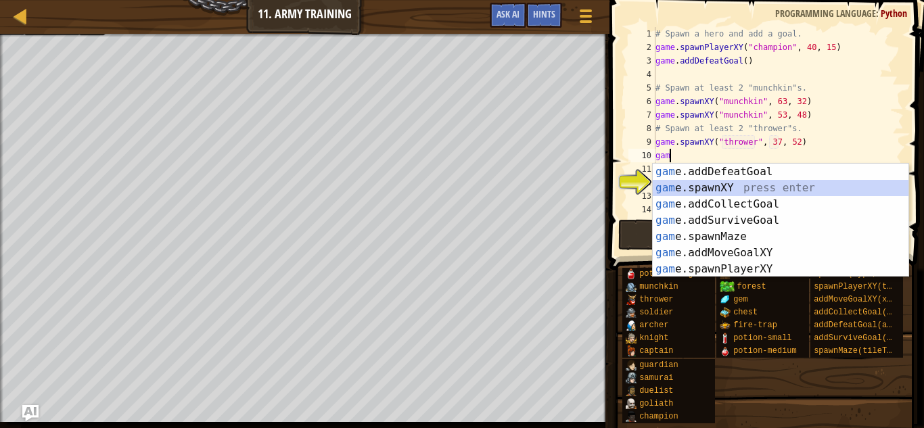
click at [789, 185] on div "gam e.addDefeatGoal press enter gam e.spawnXY press enter gam e.addCollectGoal …" at bounding box center [781, 237] width 256 height 146
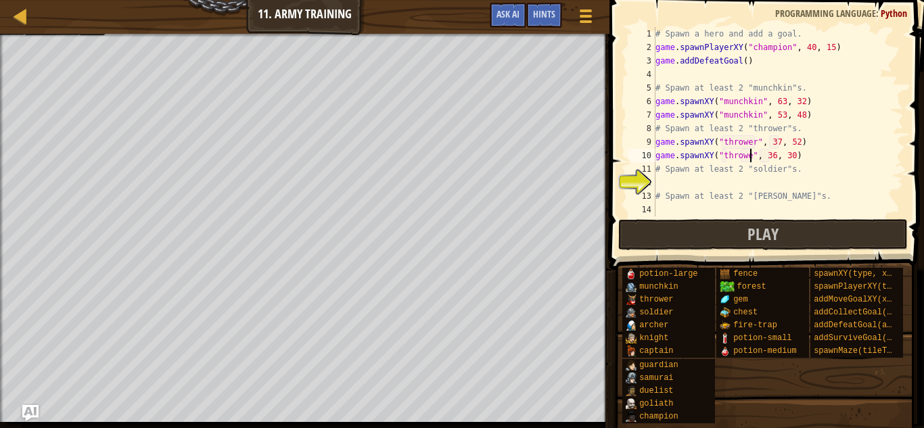
scroll to position [6, 14]
click at [776, 159] on div "# Spawn a hero and add a goal. game . spawnPlayerXY ( "champion" , 40 , 15 ) ga…" at bounding box center [778, 135] width 251 height 216
click at [779, 158] on div "# Spawn a hero and add a goal. game . spawnPlayerXY ( "champion" , 40 , 15 ) ga…" at bounding box center [778, 135] width 251 height 216
click at [796, 159] on div "# Spawn a hero and add a goal. game . spawnPlayerXY ( "champion" , 40 , 15 ) ga…" at bounding box center [778, 135] width 251 height 216
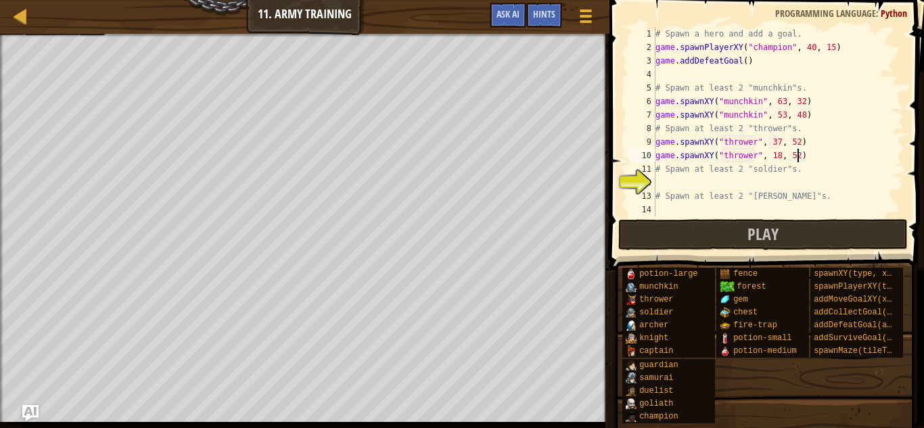
scroll to position [6, 20]
type textarea "game.spawnXY("thrower", 18, 52)"
click at [676, 179] on div "# Spawn a hero and add a goal. game . spawnPlayerXY ( "champion" , 40 , 15 ) ga…" at bounding box center [778, 135] width 251 height 216
